Goal: Find specific page/section: Find specific page/section

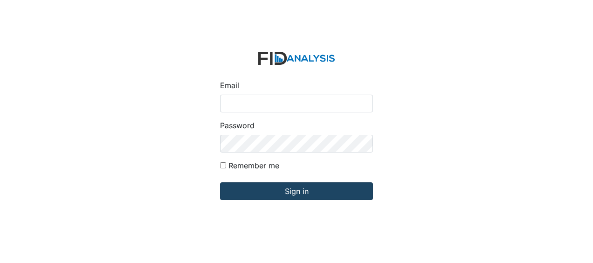
type input "Jbryant@lifeincorporated.com"
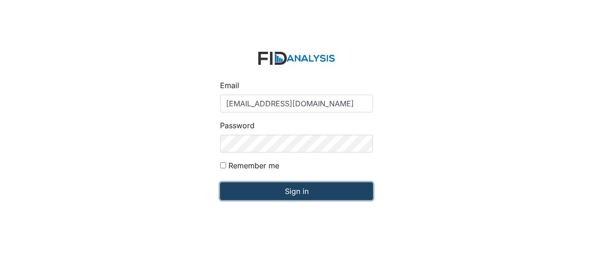
click at [259, 187] on input "Sign in" at bounding box center [296, 191] width 153 height 18
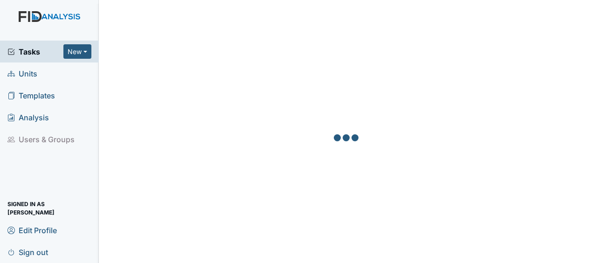
click at [39, 74] on link "Units" at bounding box center [49, 73] width 99 height 22
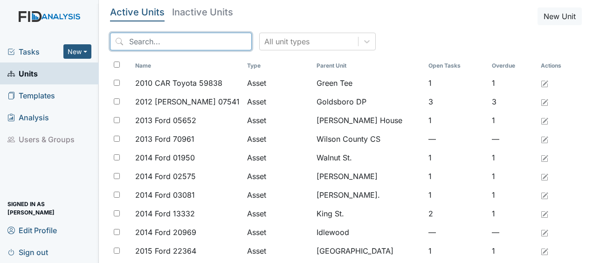
click at [152, 47] on input "search" at bounding box center [181, 42] width 142 height 18
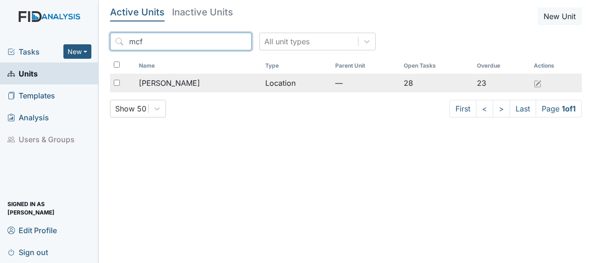
type input "mcf"
click at [159, 80] on span "[PERSON_NAME]" at bounding box center [169, 82] width 61 height 11
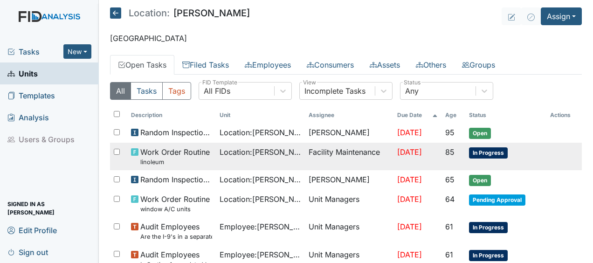
click at [406, 150] on span "Jul 22, 2025" at bounding box center [409, 151] width 25 height 9
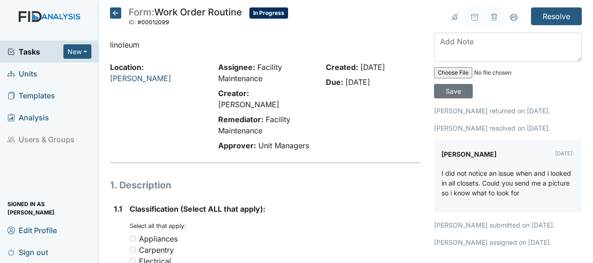
click at [116, 13] on icon at bounding box center [115, 12] width 11 height 11
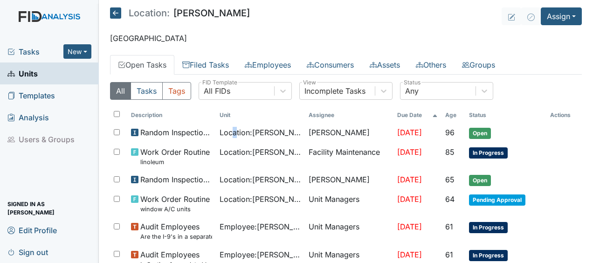
drag, startPoint x: 225, startPoint y: 136, endPoint x: 235, endPoint y: 116, distance: 22.7
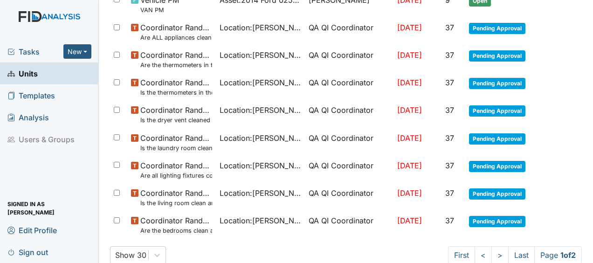
scroll to position [718, 0]
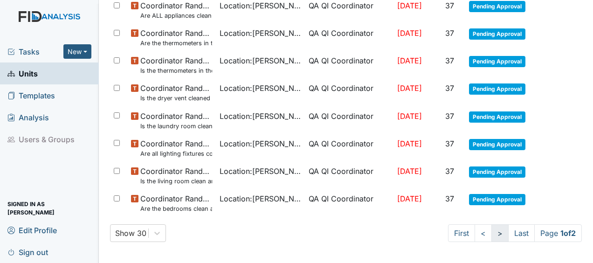
click at [491, 232] on link ">" at bounding box center [499, 233] width 17 height 18
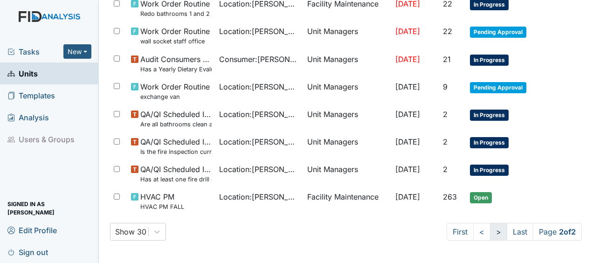
scroll to position [293, 0]
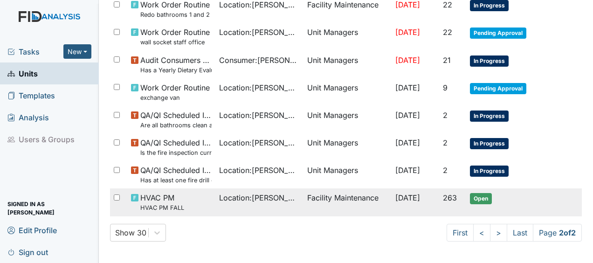
drag, startPoint x: 491, startPoint y: 232, endPoint x: 422, endPoint y: 199, distance: 76.1
click at [422, 199] on td "Oct 30, 2025" at bounding box center [416, 202] width 48 height 28
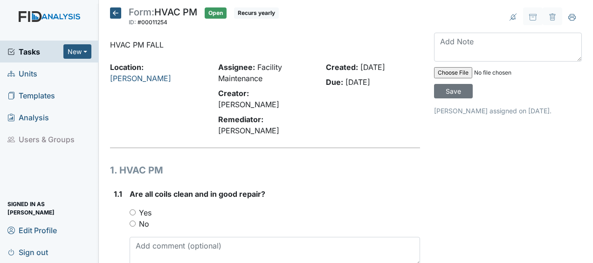
click at [117, 11] on icon at bounding box center [115, 12] width 11 height 11
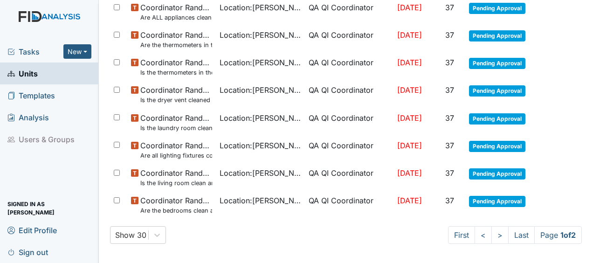
scroll to position [718, 0]
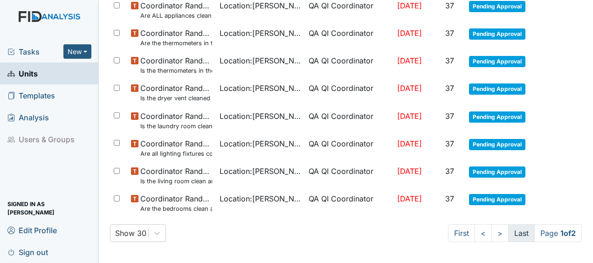
click at [512, 231] on link "Last" at bounding box center [521, 233] width 27 height 18
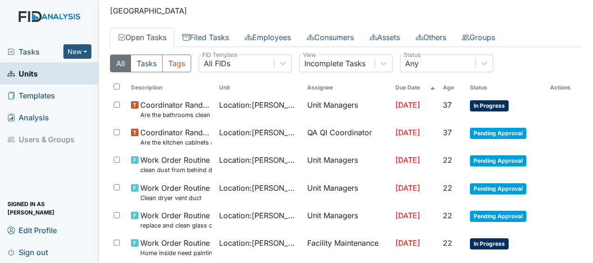
scroll to position [0, 0]
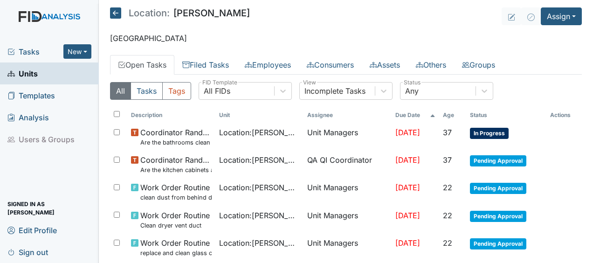
click at [118, 13] on icon at bounding box center [115, 12] width 11 height 11
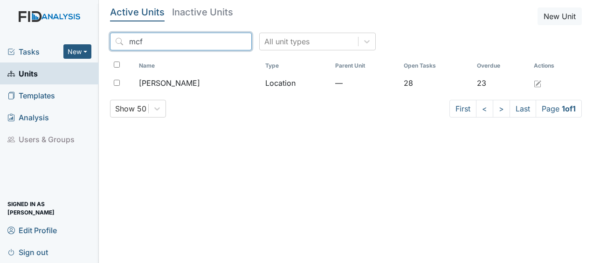
click at [224, 43] on input "mcf" at bounding box center [181, 42] width 142 height 18
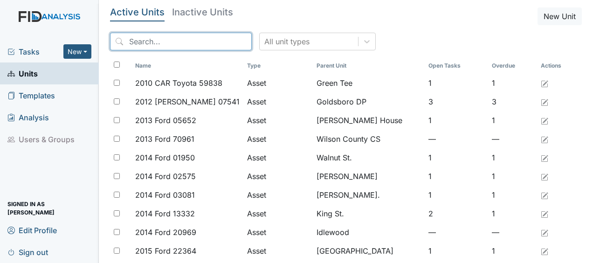
click at [224, 43] on input "search" at bounding box center [181, 42] width 142 height 18
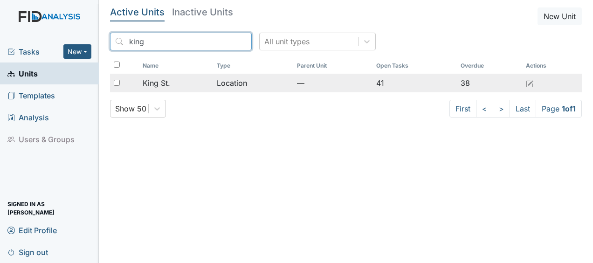
type input "king"
click at [186, 86] on div "King St." at bounding box center [176, 82] width 67 height 11
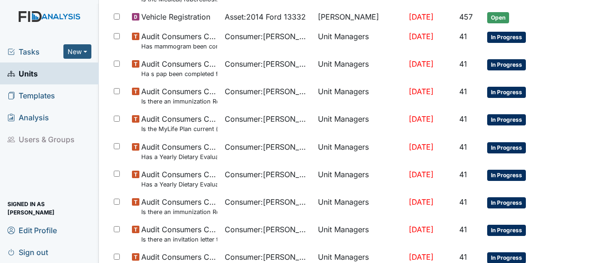
scroll to position [726, 0]
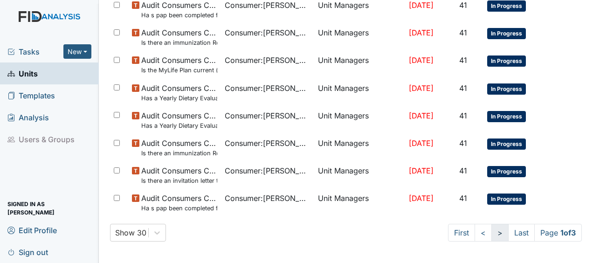
click at [492, 236] on link ">" at bounding box center [499, 233] width 17 height 18
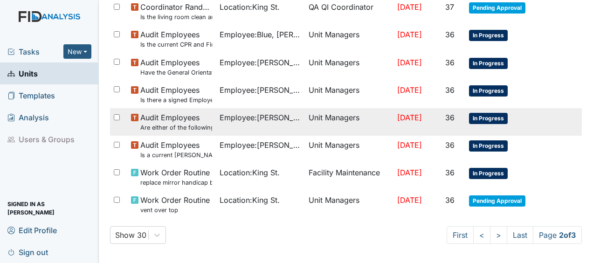
scroll to position [735, 0]
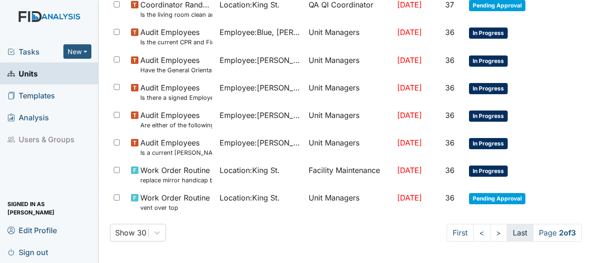
click at [507, 233] on link "Last" at bounding box center [520, 233] width 27 height 18
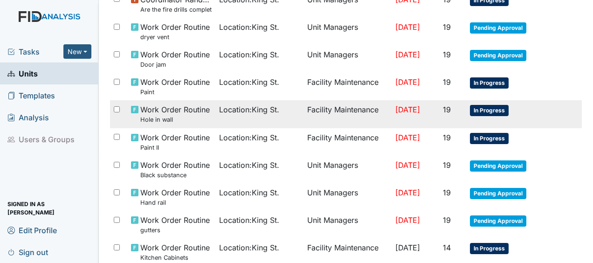
scroll to position [518, 0]
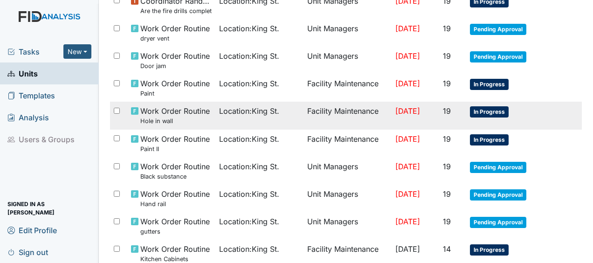
click at [392, 108] on td "[DATE]" at bounding box center [416, 116] width 48 height 28
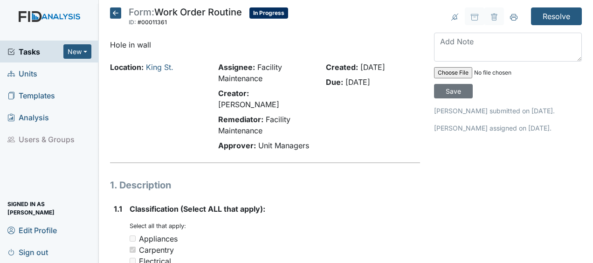
click at [114, 17] on icon at bounding box center [115, 12] width 11 height 11
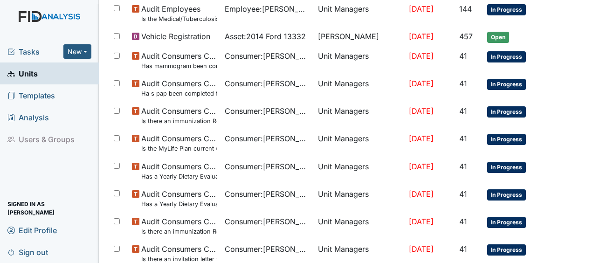
scroll to position [726, 0]
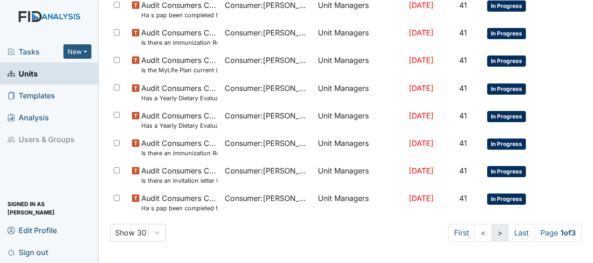
click at [491, 233] on link ">" at bounding box center [499, 233] width 17 height 18
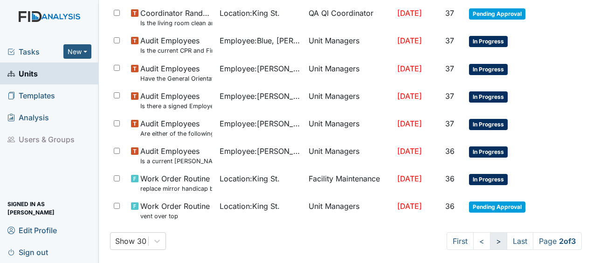
scroll to position [735, 0]
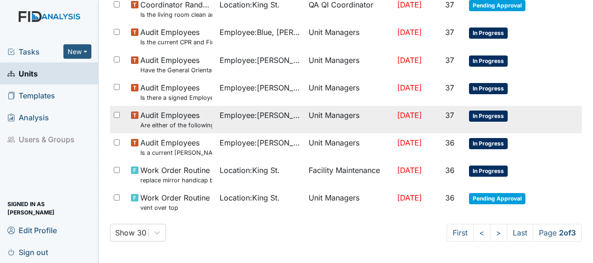
click at [541, 114] on tr "Audit Employees Are either of the following in the file? "Consumer Report Relea…" at bounding box center [346, 120] width 472 height 28
